Goal: Find specific page/section: Find specific page/section

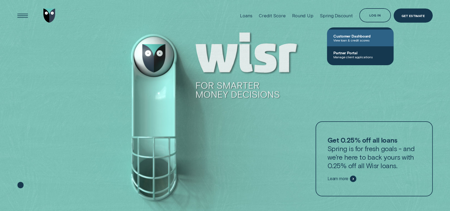
click at [351, 41] on span "View loan & credit scores" at bounding box center [361, 40] width 54 height 4
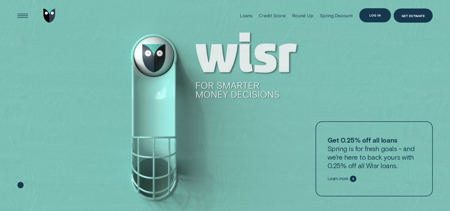
click at [370, 15] on div "Log in" at bounding box center [375, 15] width 11 height 3
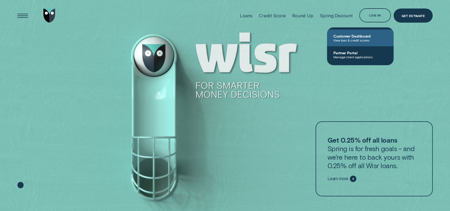
click at [352, 35] on span "Customer Dashboard" at bounding box center [361, 36] width 54 height 5
